Goal: Task Accomplishment & Management: Manage account settings

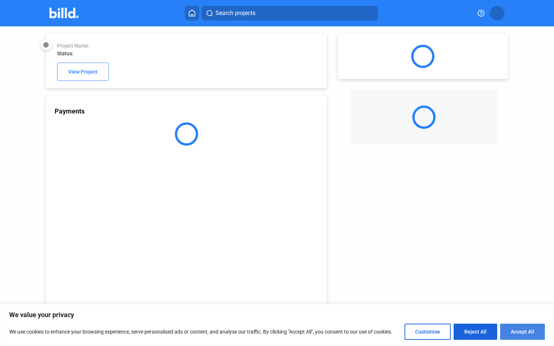
click at [510, 332] on button "Accept All" at bounding box center [522, 332] width 45 height 16
checkbox input "true"
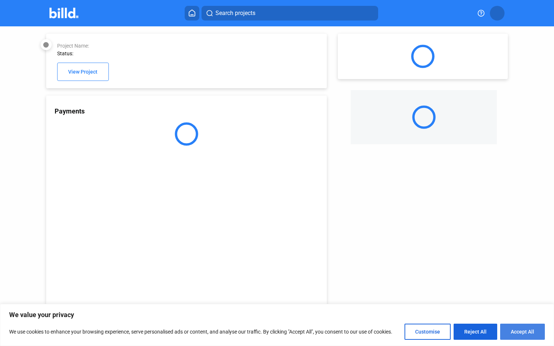
checkbox input "true"
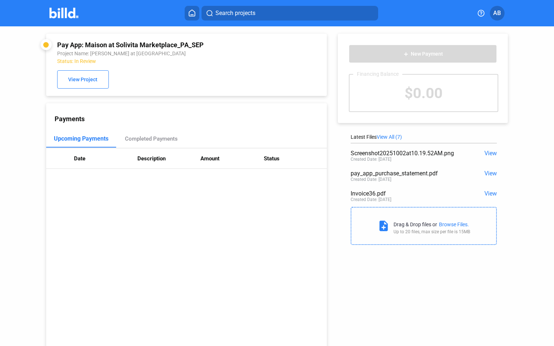
click at [73, 17] on img at bounding box center [63, 13] width 29 height 11
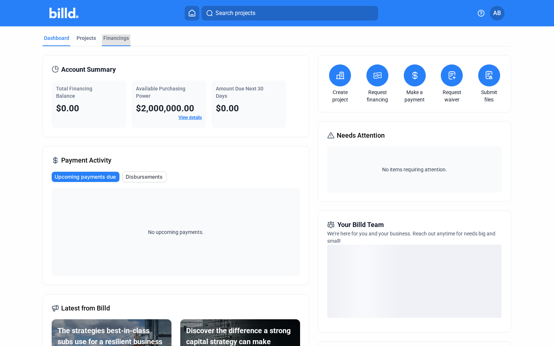
click at [121, 40] on div "Financings" at bounding box center [116, 37] width 26 height 7
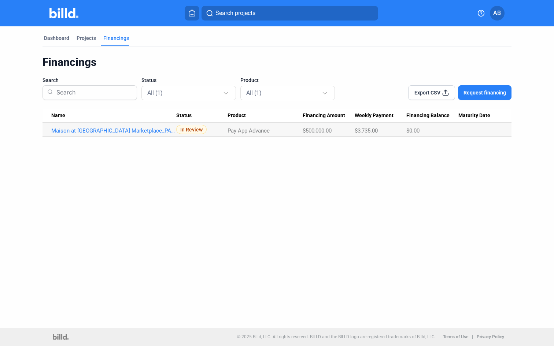
click at [205, 160] on div "Dashboard Projects Financings Financings Search Status All (1) Product All (1) …" at bounding box center [277, 177] width 554 height 302
